Goal: Task Accomplishment & Management: Use online tool/utility

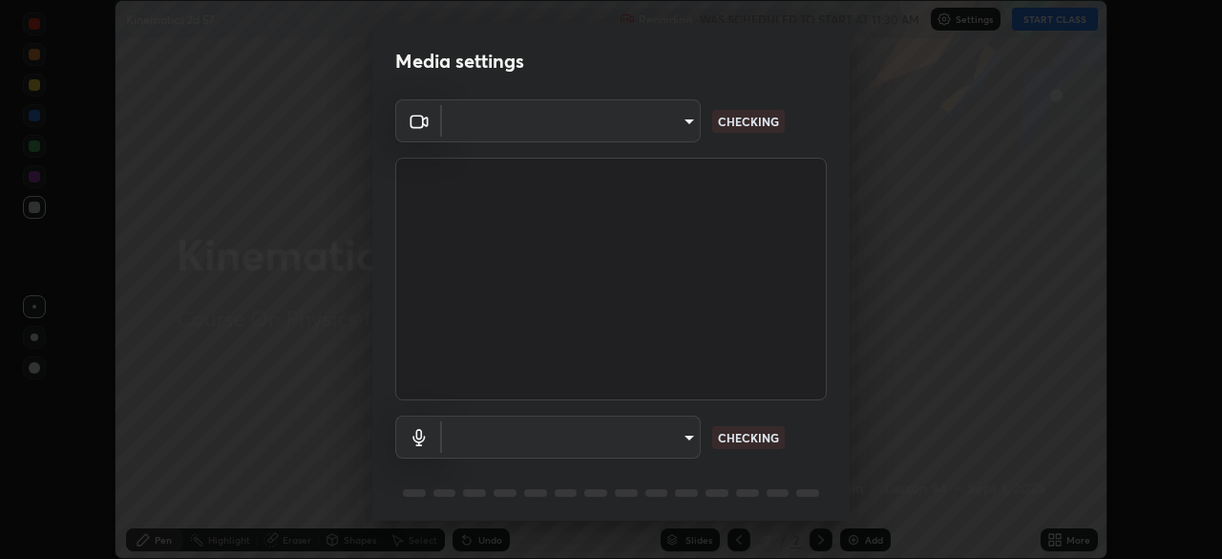
scroll to position [559, 1222]
type input "8428e2be8a3e3f13974341e33778a08111258fb38798500ded61d344a6a8a77e"
click at [648, 436] on body "Erase all Kinematics 2d 57 Recording WAS SCHEDULED TO START AT 11:30 AM Setting…" at bounding box center [611, 279] width 1222 height 559
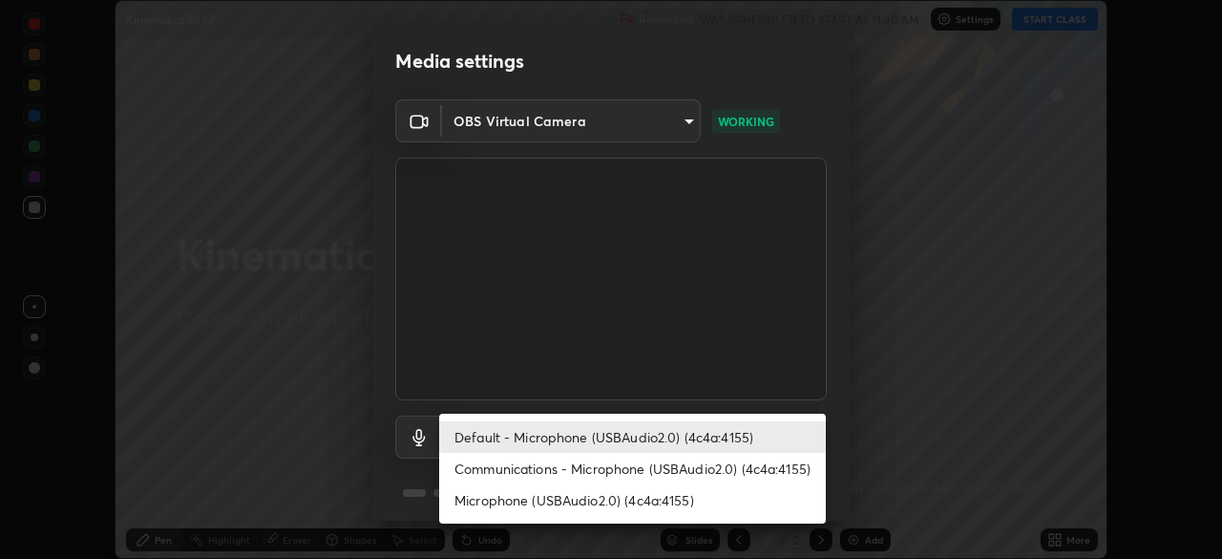
click at [676, 470] on li "Communications - Microphone (USBAudio2.0) (4c4a:4155)" at bounding box center [632, 469] width 387 height 32
type input "communications"
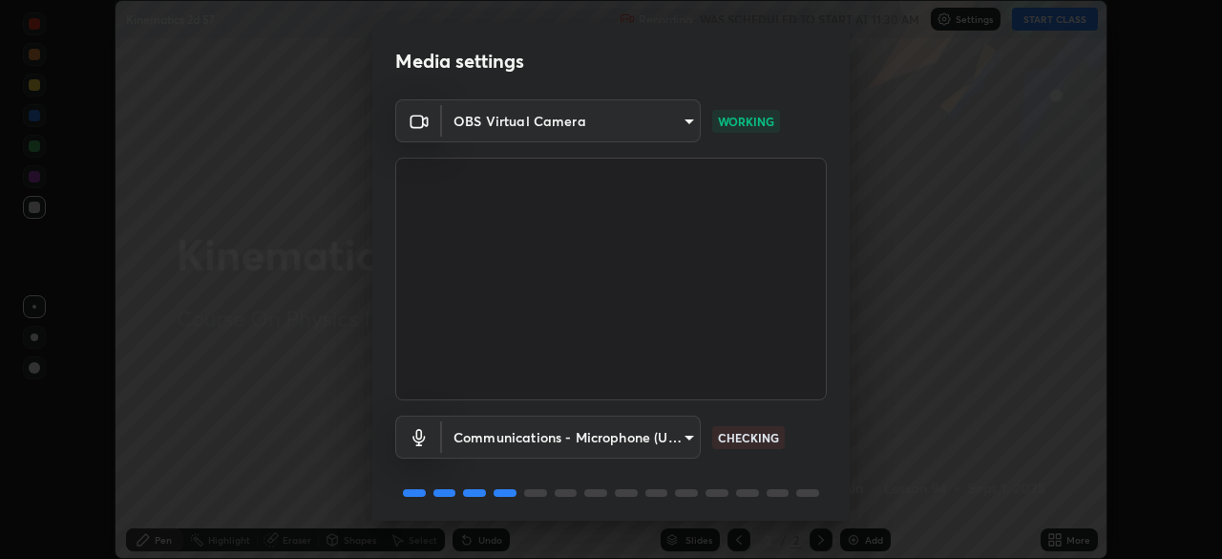
scroll to position [68, 0]
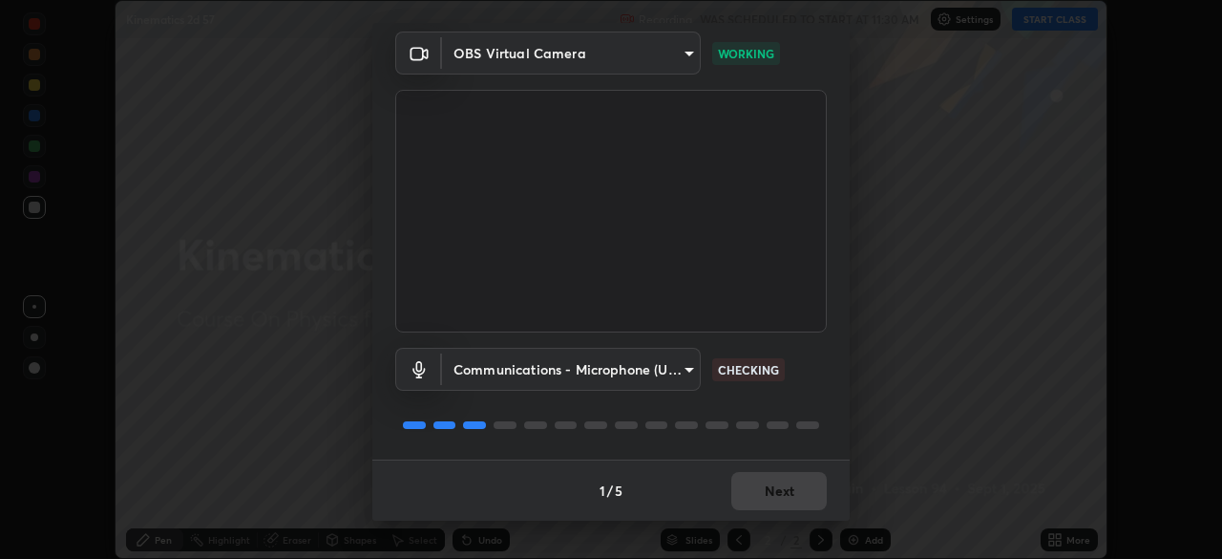
click at [777, 490] on div "1 / 5 Next" at bounding box center [611, 489] width 478 height 61
click at [770, 496] on div "1 / 5 Next" at bounding box center [611, 489] width 478 height 61
click at [764, 489] on div "1 / 5 Next" at bounding box center [611, 489] width 478 height 61
click at [768, 494] on div "1 / 5 Next" at bounding box center [611, 489] width 478 height 61
click at [771, 497] on div "1 / 5 Next" at bounding box center [611, 489] width 478 height 61
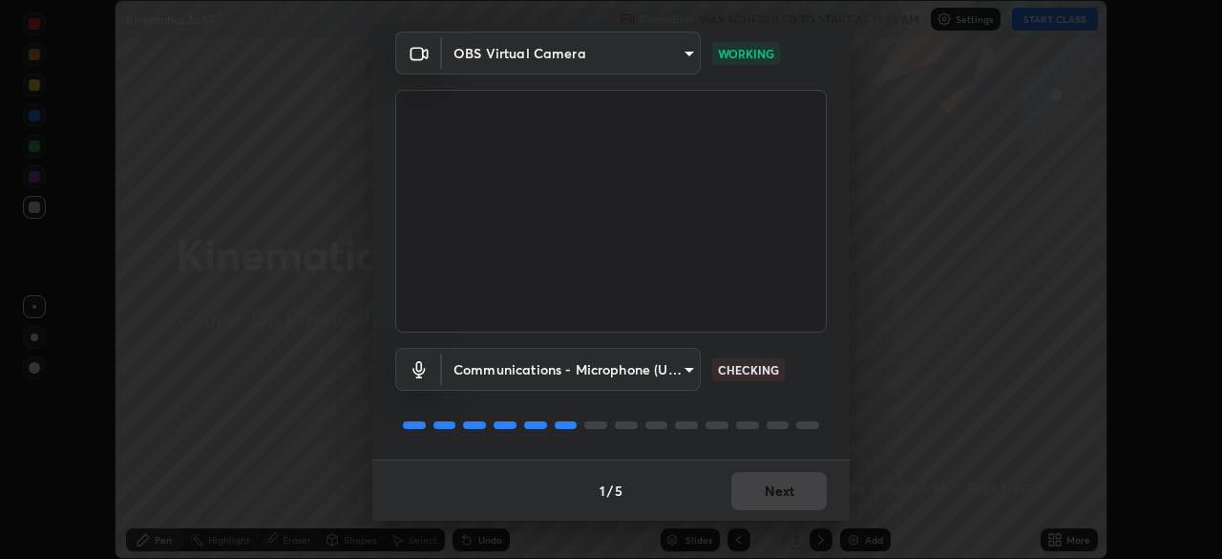
click at [770, 496] on button "Next" at bounding box center [780, 491] width 96 height 38
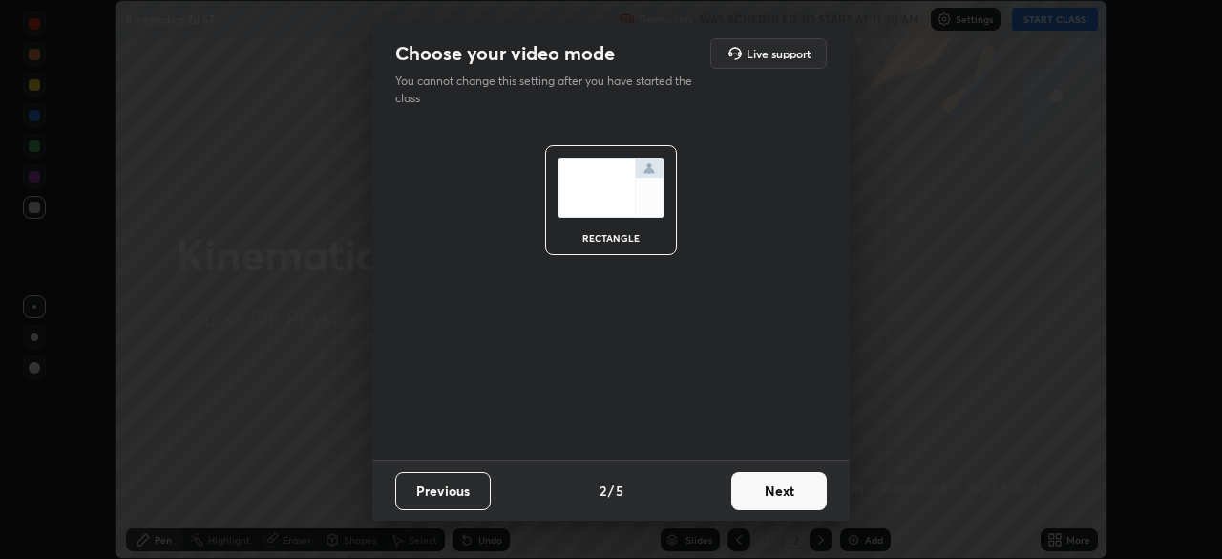
scroll to position [0, 0]
click at [768, 495] on button "Next" at bounding box center [780, 491] width 96 height 38
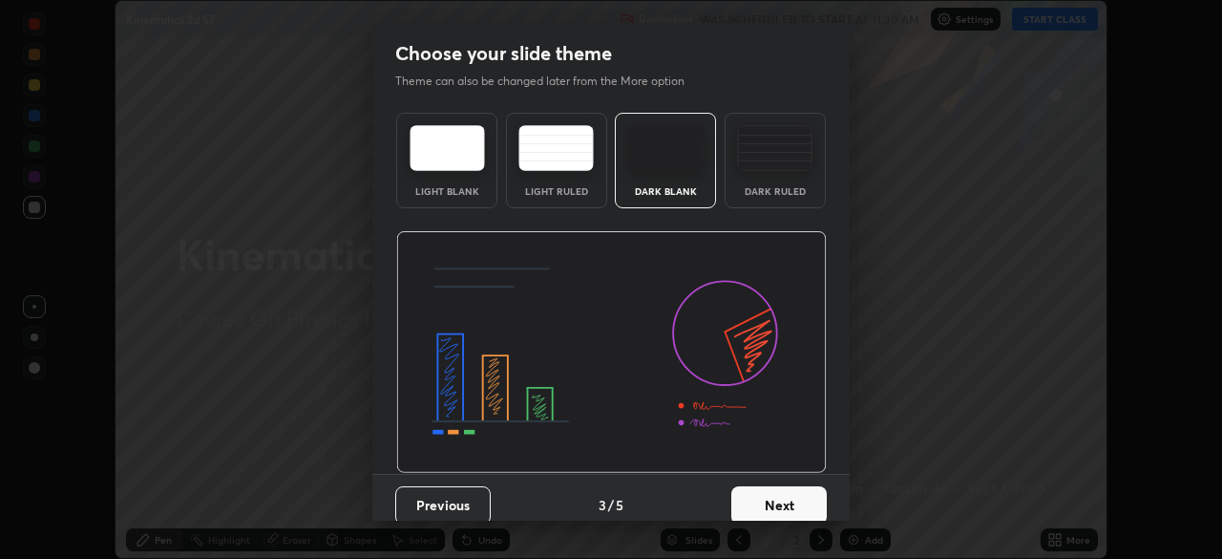
click at [767, 491] on button "Next" at bounding box center [780, 505] width 96 height 38
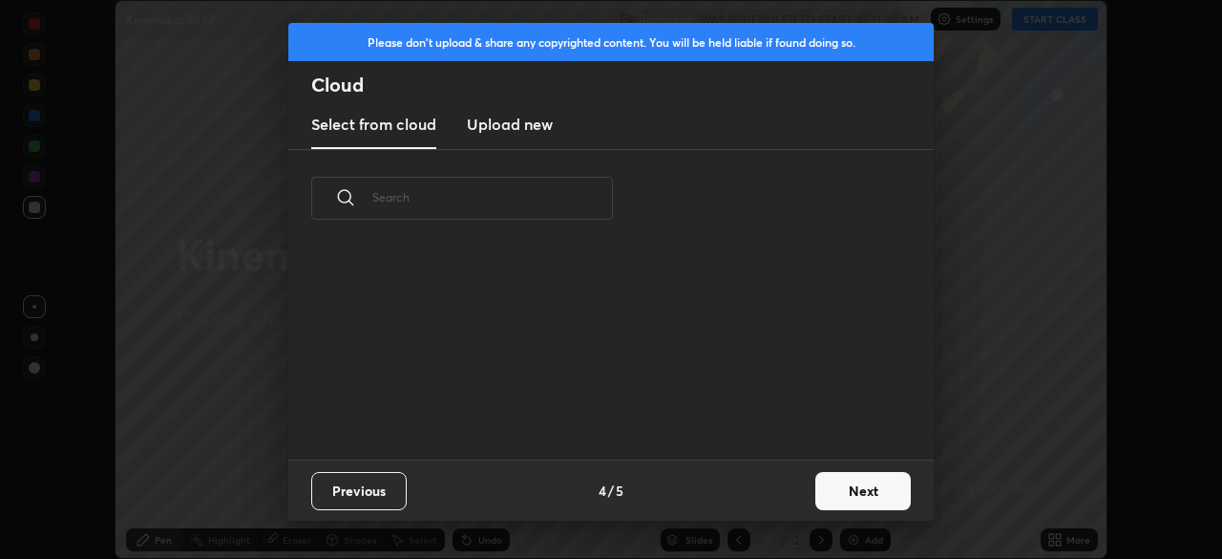
scroll to position [212, 613]
click at [835, 485] on button "Next" at bounding box center [864, 491] width 96 height 38
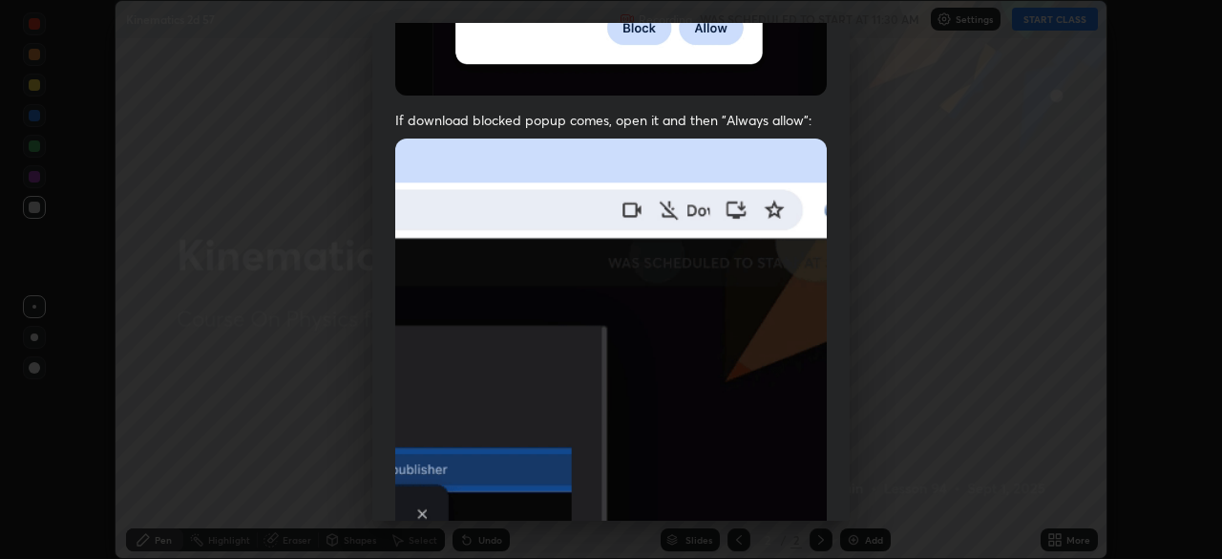
scroll to position [457, 0]
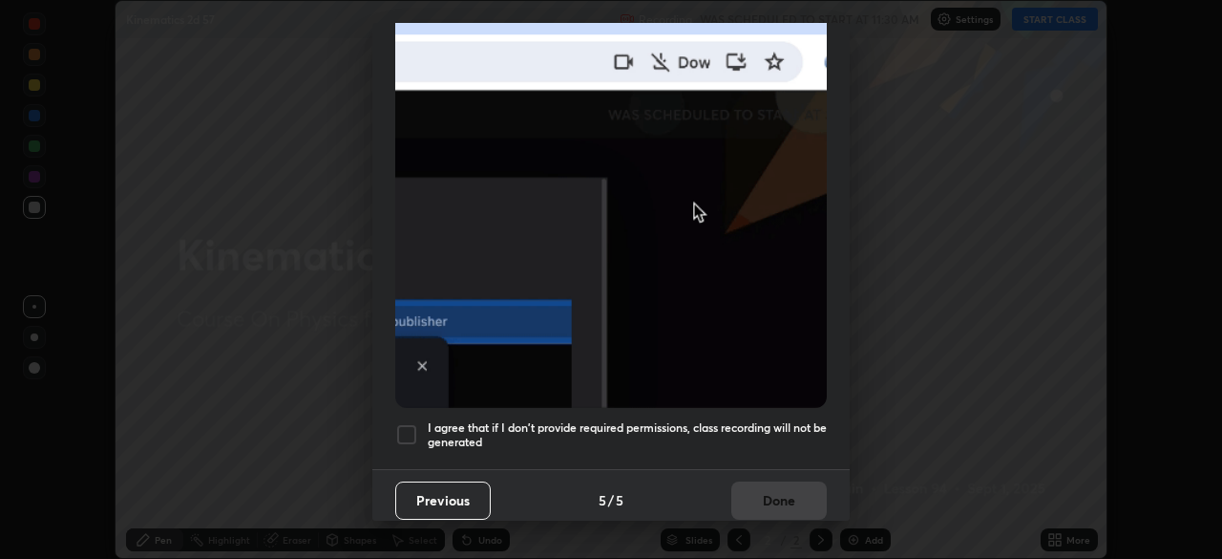
click at [501, 421] on h5 "I agree that if I don't provide required permissions, class recording will not …" at bounding box center [627, 435] width 399 height 30
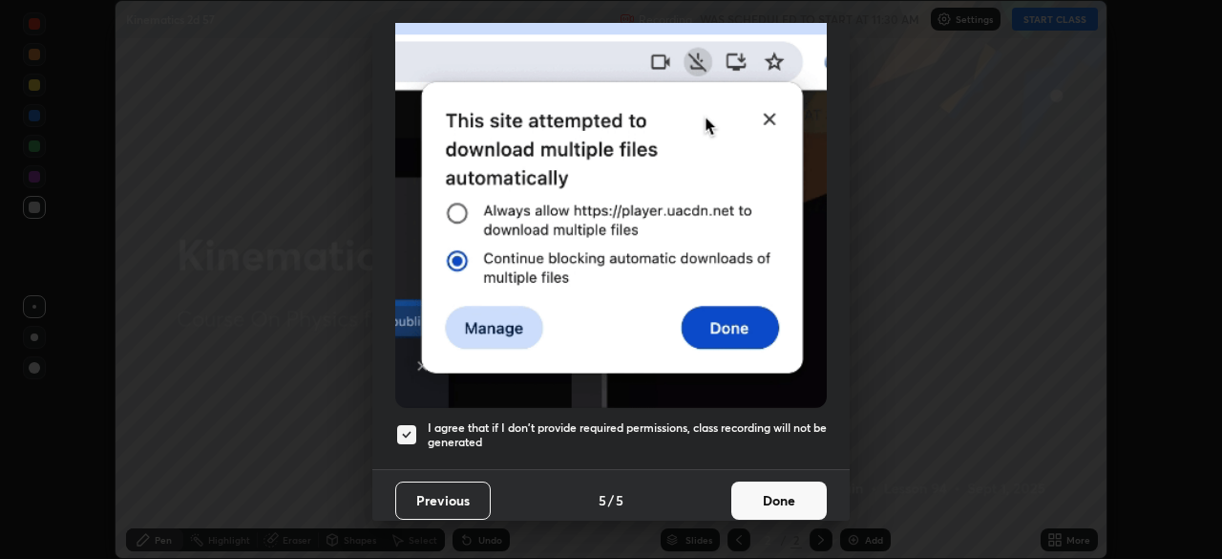
click at [788, 497] on button "Done" at bounding box center [780, 500] width 96 height 38
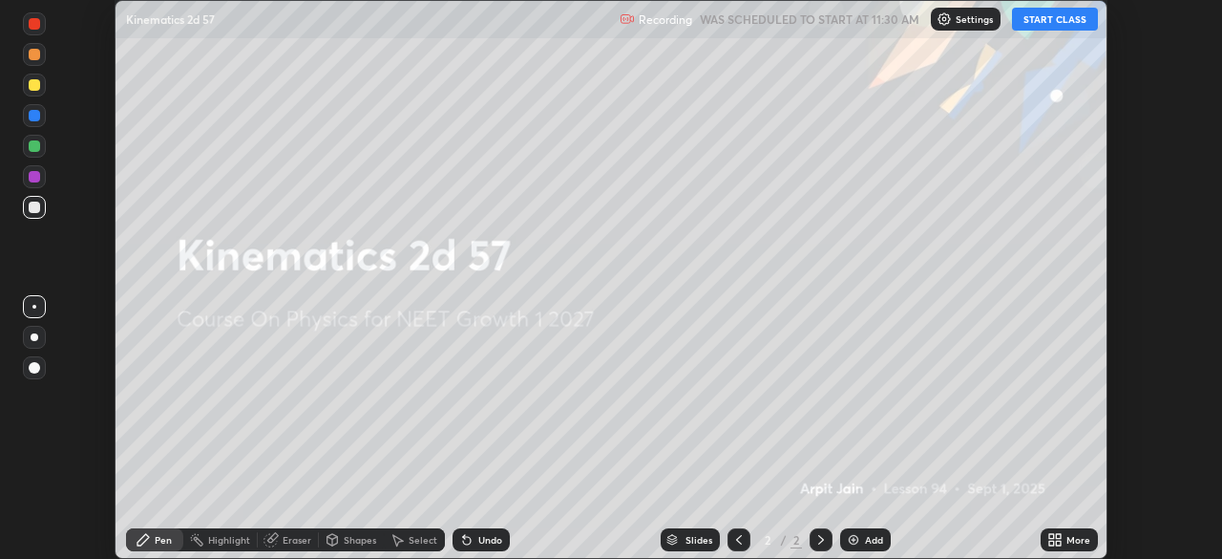
click at [1051, 17] on button "START CLASS" at bounding box center [1055, 19] width 86 height 23
click at [865, 540] on div "Add" at bounding box center [874, 540] width 18 height 10
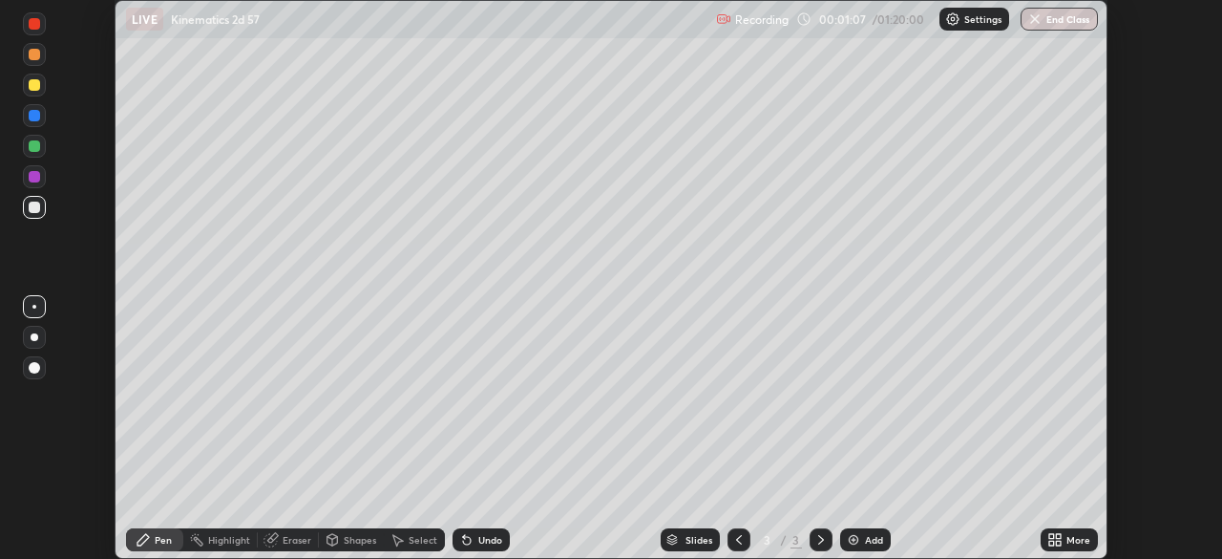
click at [1051, 536] on icon at bounding box center [1052, 536] width 5 height 5
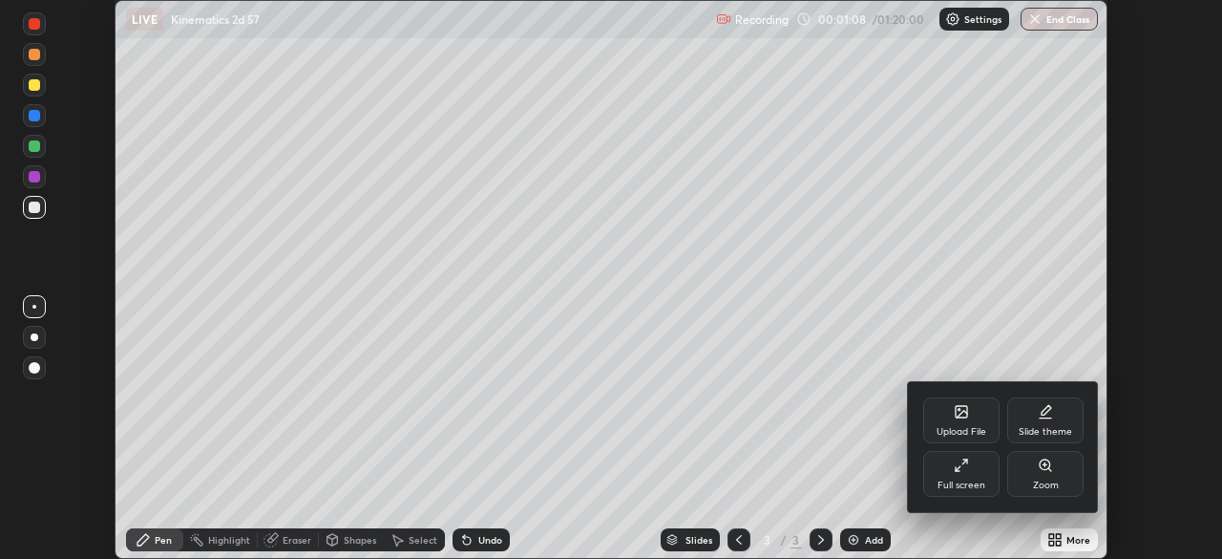
click at [1050, 418] on icon at bounding box center [1045, 418] width 11 height 0
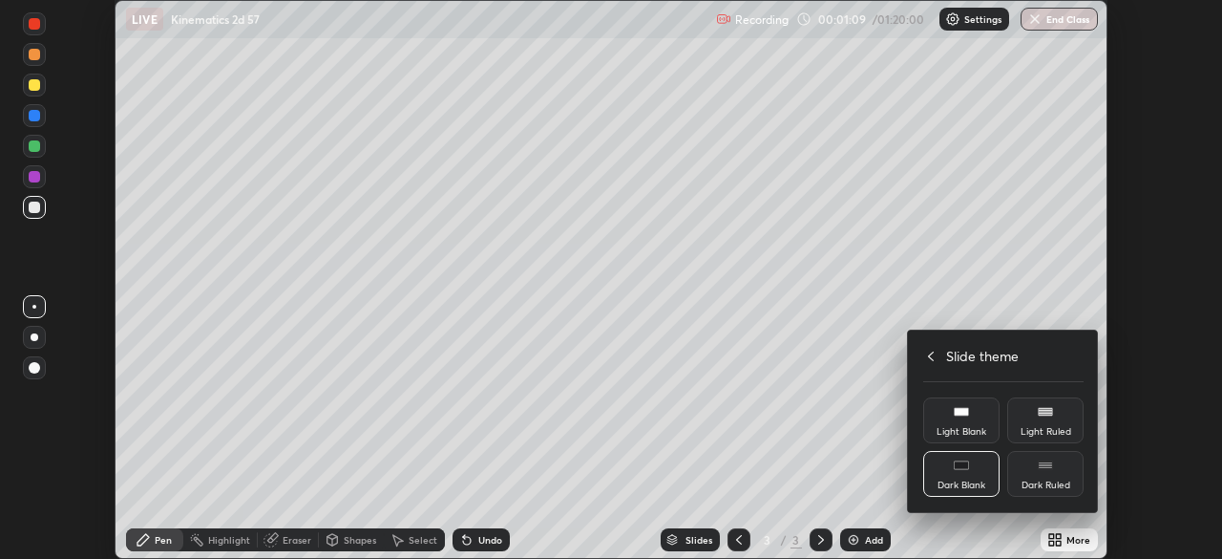
click at [1050, 480] on div "Dark Ruled" at bounding box center [1046, 485] width 49 height 10
click at [931, 350] on icon at bounding box center [931, 356] width 15 height 15
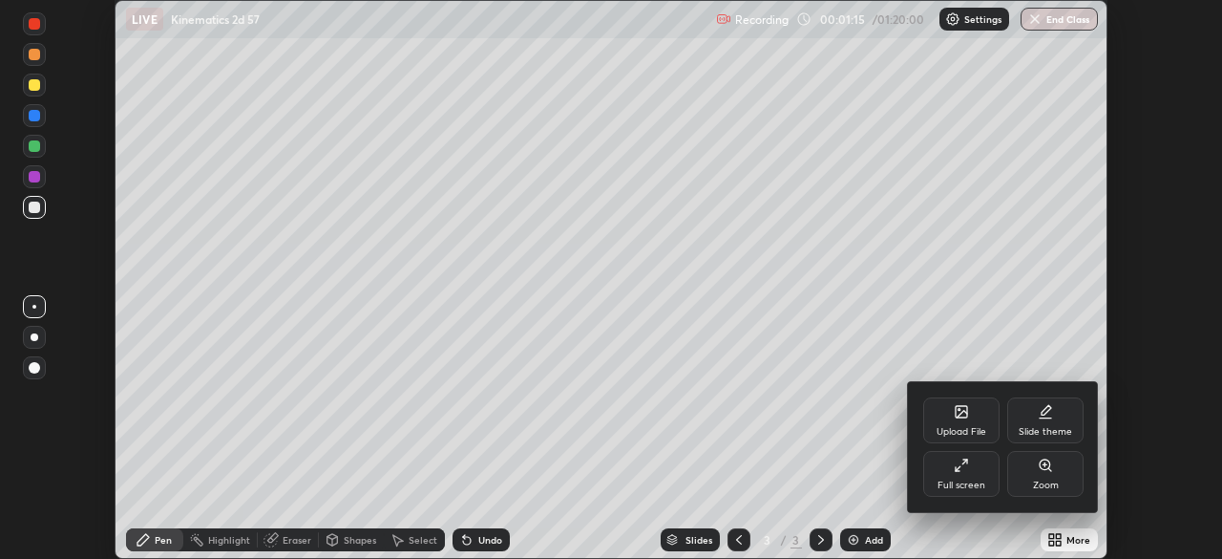
click at [262, 98] on div at bounding box center [611, 279] width 1222 height 559
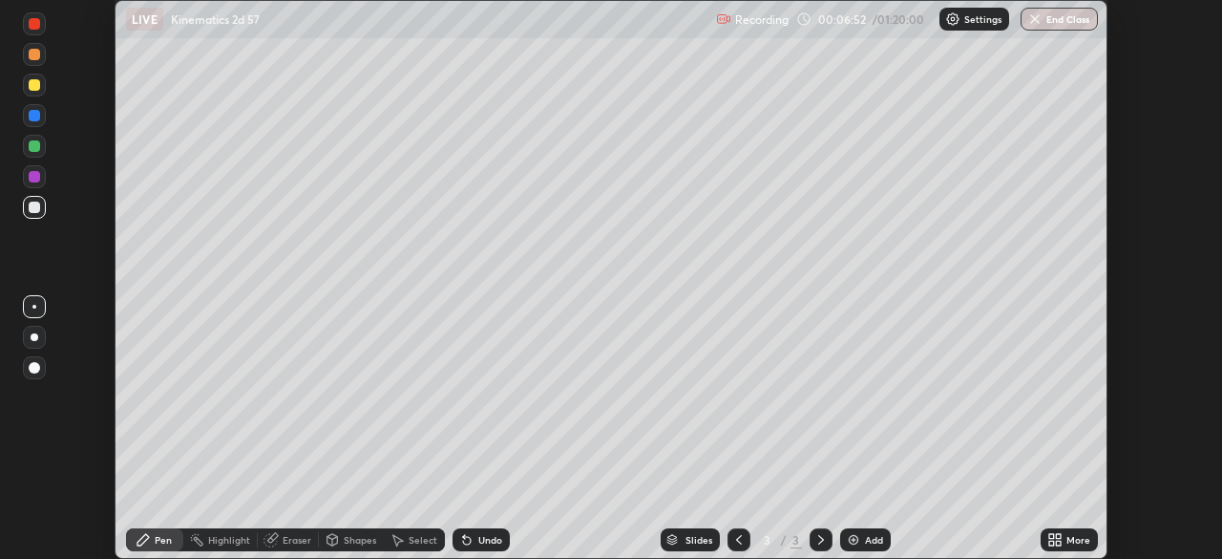
click at [867, 544] on div "Add" at bounding box center [874, 540] width 18 height 10
click at [35, 84] on div at bounding box center [34, 84] width 11 height 11
click at [195, 534] on circle at bounding box center [195, 534] width 2 height 2
click at [153, 538] on div "Pen" at bounding box center [154, 539] width 57 height 23
click at [390, 520] on div "Select" at bounding box center [414, 539] width 61 height 38
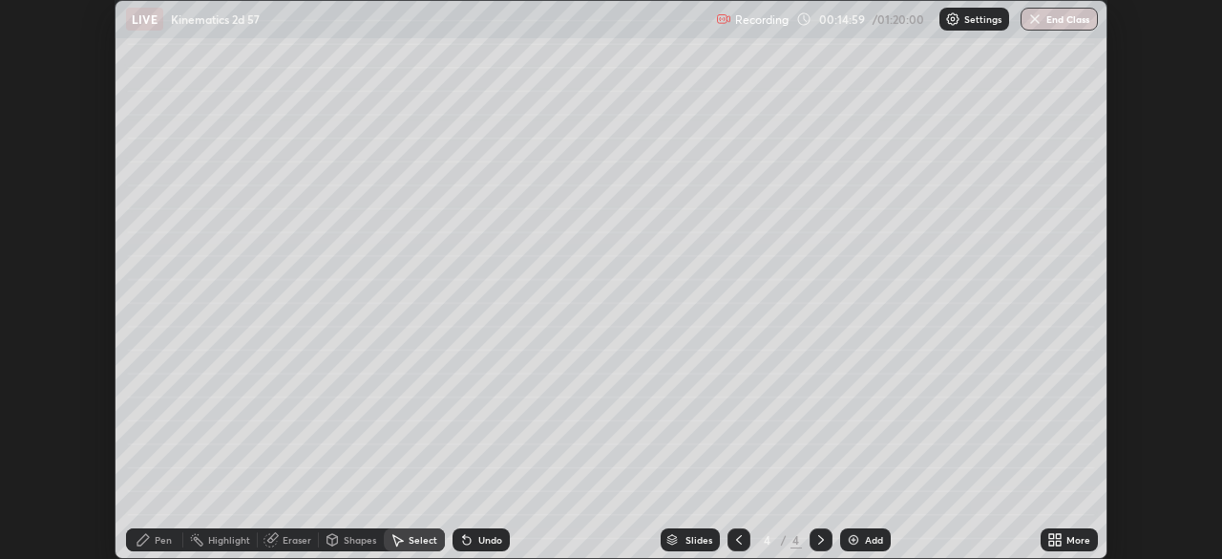
click at [855, 541] on img at bounding box center [853, 539] width 15 height 15
click at [156, 541] on div "Pen" at bounding box center [163, 540] width 17 height 10
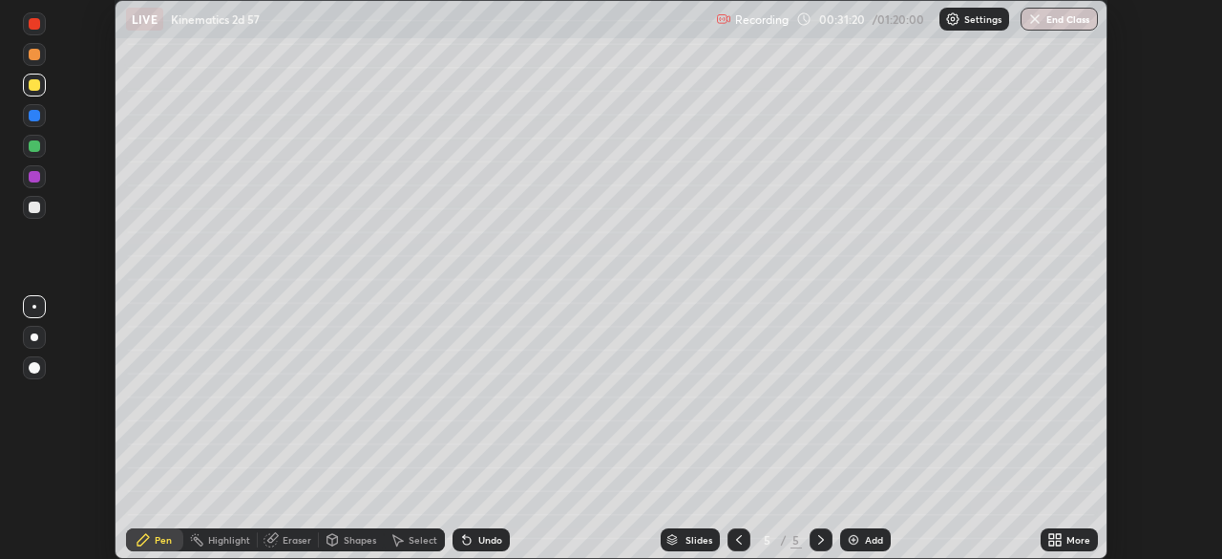
click at [856, 544] on img at bounding box center [853, 539] width 15 height 15
click at [855, 532] on img at bounding box center [853, 539] width 15 height 15
click at [32, 211] on div at bounding box center [34, 207] width 11 height 11
click at [32, 338] on div at bounding box center [35, 337] width 8 height 8
click at [31, 209] on div at bounding box center [34, 207] width 11 height 11
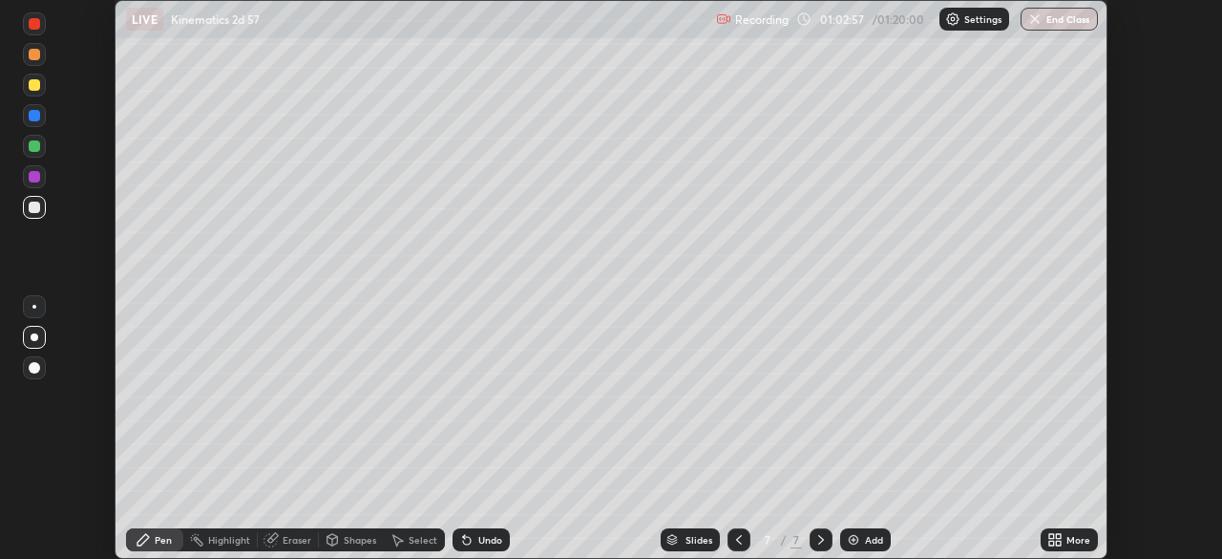
click at [36, 148] on div at bounding box center [34, 145] width 11 height 11
click at [33, 208] on div at bounding box center [34, 207] width 11 height 11
click at [38, 28] on div at bounding box center [34, 23] width 11 height 11
click at [32, 208] on div at bounding box center [34, 207] width 11 height 11
click at [522, 521] on div "Slides 7 / 7 Add" at bounding box center [775, 539] width 531 height 38
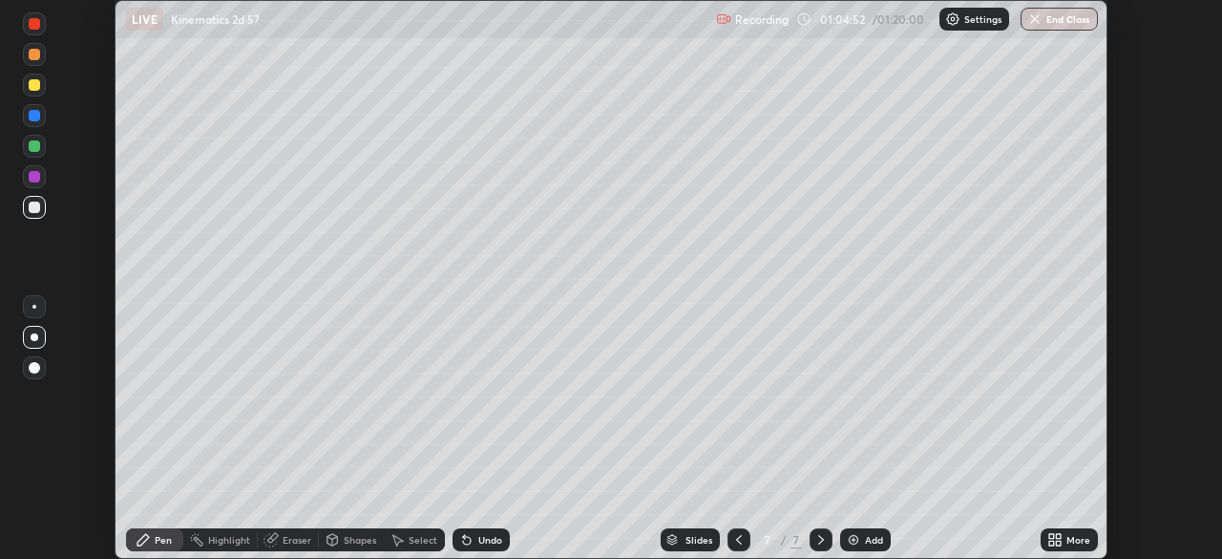
click at [34, 143] on div at bounding box center [34, 145] width 11 height 11
click at [35, 113] on div at bounding box center [34, 115] width 11 height 11
click at [29, 89] on div at bounding box center [34, 85] width 23 height 23
click at [37, 114] on div at bounding box center [34, 115] width 11 height 11
click at [1044, 20] on button "End Class" at bounding box center [1059, 19] width 77 height 23
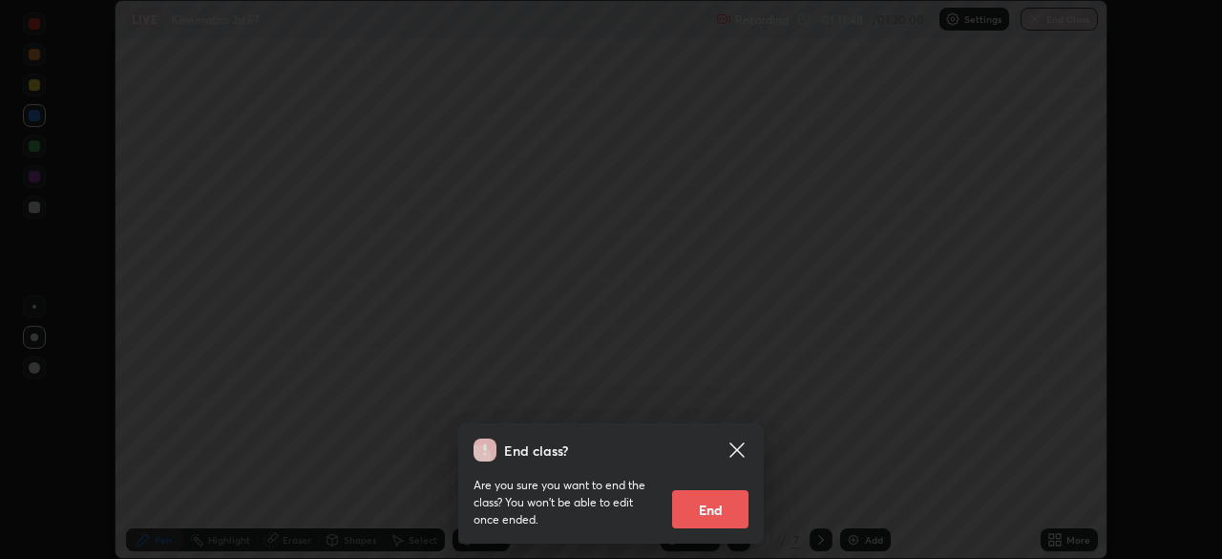
click at [714, 505] on button "End" at bounding box center [710, 509] width 76 height 38
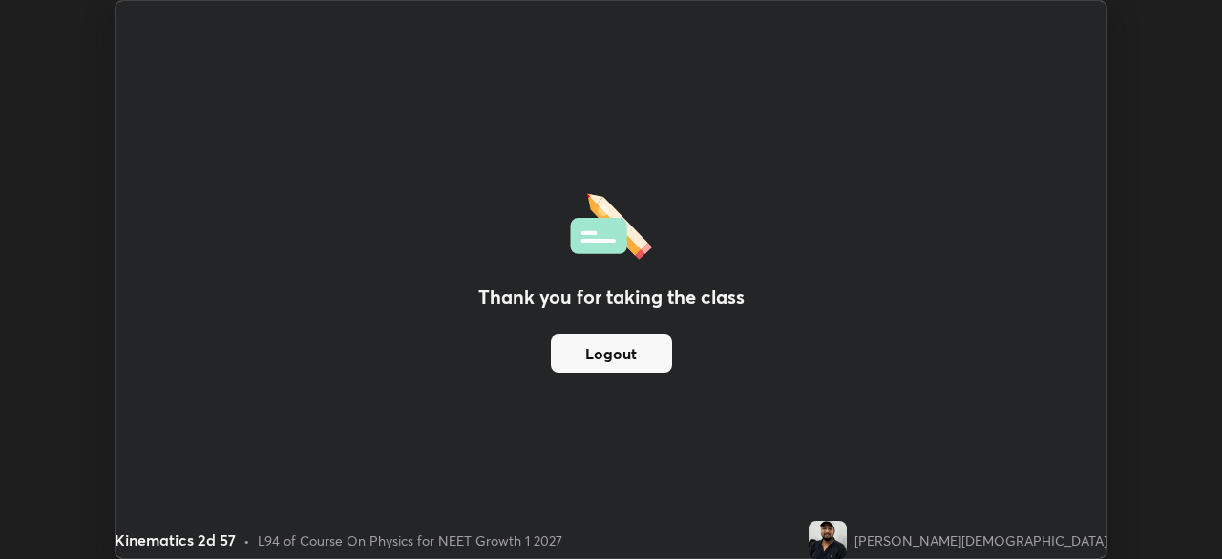
click at [649, 348] on button "Logout" at bounding box center [611, 353] width 121 height 38
